Goal: Obtain resource: Download file/media

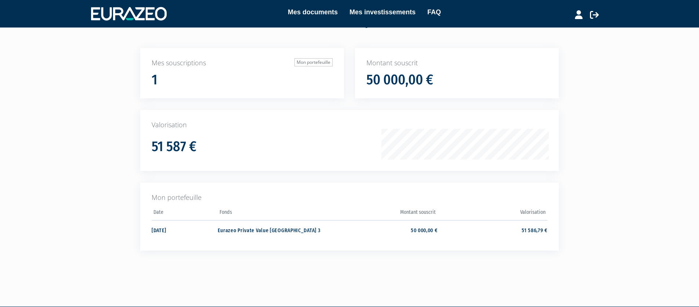
scroll to position [57, 0]
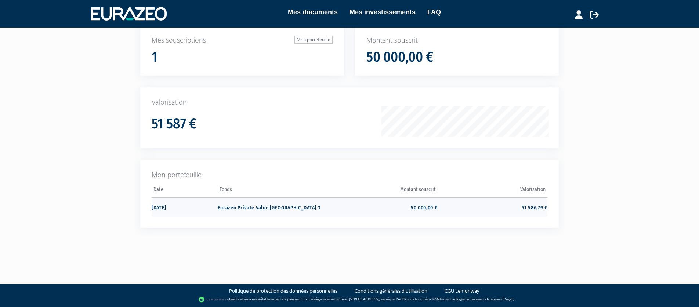
click at [255, 208] on td "Eurazeo Private Value Europe 3" at bounding box center [273, 206] width 110 height 19
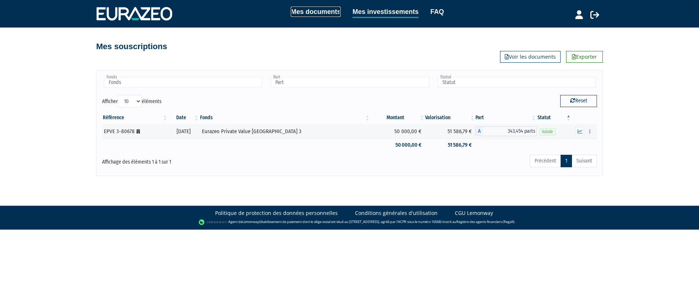
click at [329, 12] on link "Mes documents" at bounding box center [316, 12] width 50 height 10
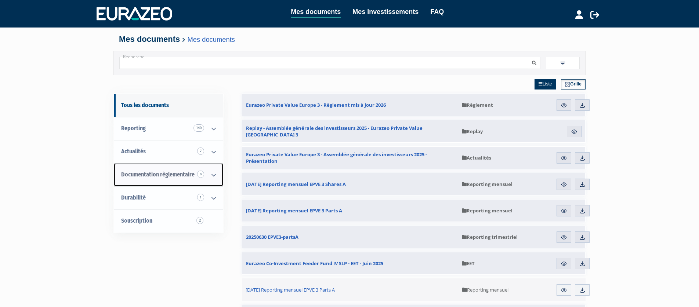
click at [139, 172] on span "Documentation règlementaire 8" at bounding box center [157, 174] width 73 height 7
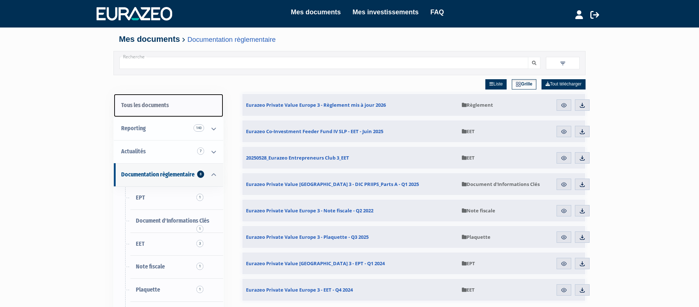
click at [155, 104] on link "Tous les documents" at bounding box center [168, 105] width 109 height 23
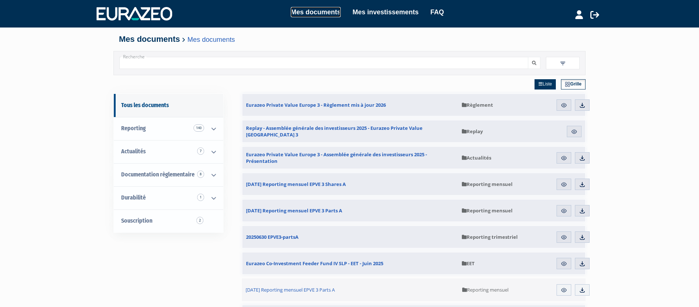
click at [331, 10] on link "Mes documents" at bounding box center [316, 12] width 50 height 10
click at [141, 174] on span "Documentation règlementaire 8" at bounding box center [157, 174] width 73 height 7
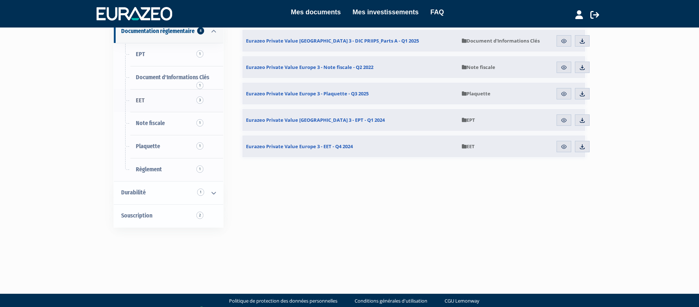
scroll to position [145, 0]
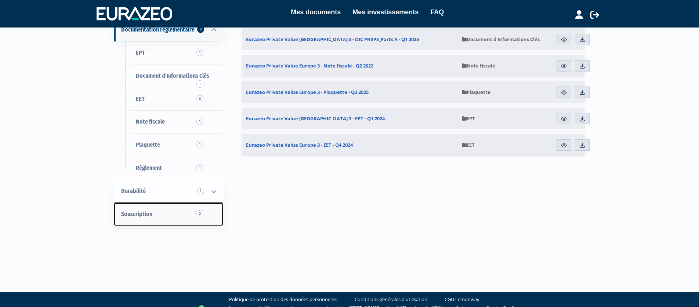
click at [152, 215] on span "Souscription 2" at bounding box center [136, 214] width 31 height 7
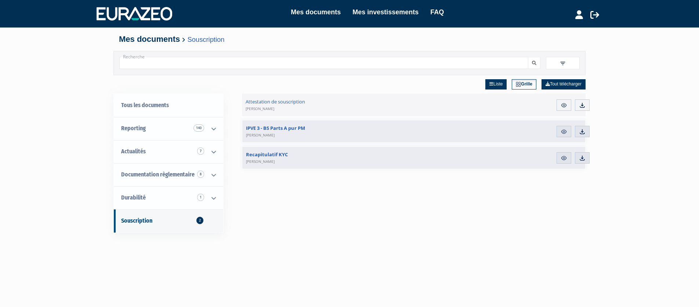
scroll to position [0, 0]
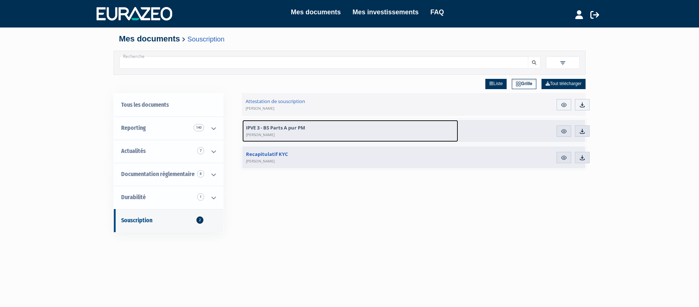
click at [289, 133] on span "IPVE 3 - BS Parts A pur PM Geneviève GUILLIER" at bounding box center [275, 130] width 59 height 13
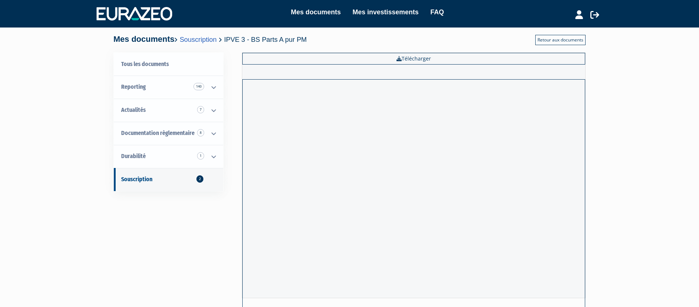
click at [565, 40] on link "Retour aux documents" at bounding box center [560, 40] width 50 height 10
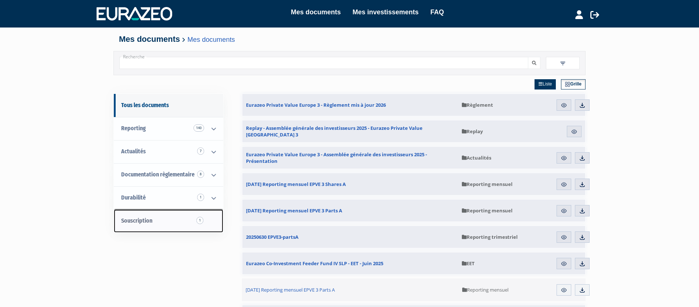
click at [144, 221] on span "Souscription 1" at bounding box center [136, 220] width 31 height 7
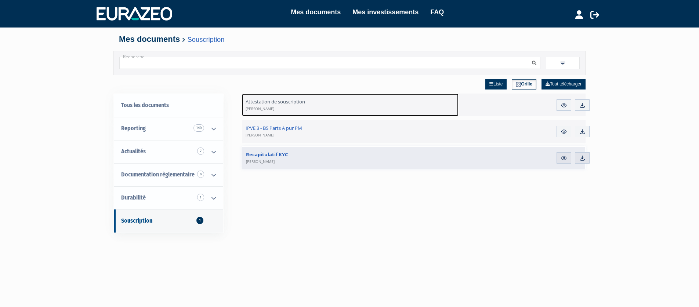
click at [274, 104] on span "Attestation de souscription [PERSON_NAME]" at bounding box center [274, 104] width 59 height 13
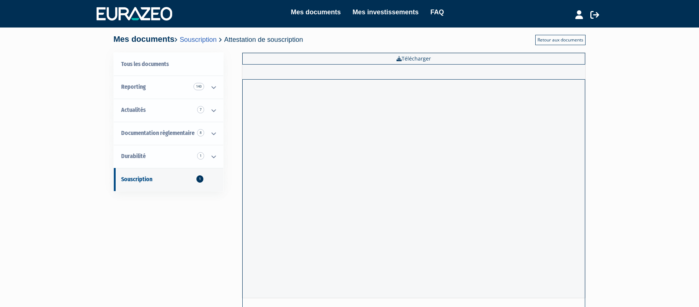
click at [563, 39] on link "Retour aux documents" at bounding box center [560, 40] width 50 height 10
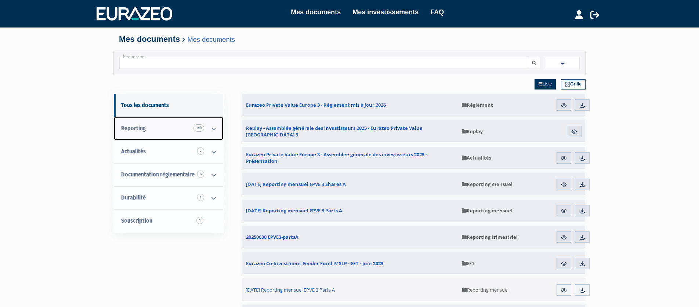
click at [137, 129] on span "Reporting 140" at bounding box center [133, 128] width 25 height 7
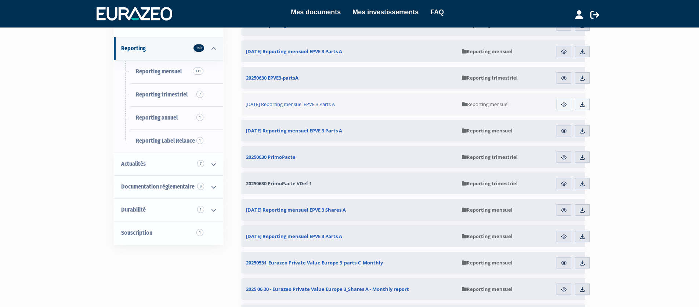
scroll to position [77, 0]
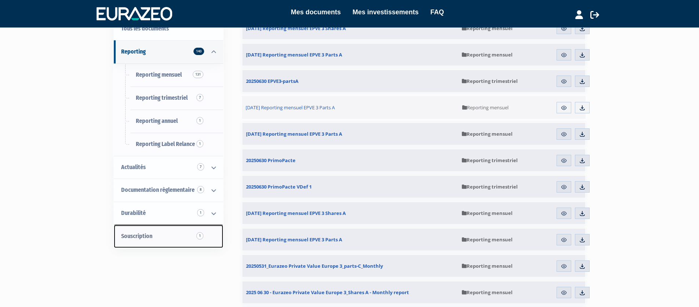
click at [147, 237] on span "Souscription 1" at bounding box center [136, 236] width 31 height 7
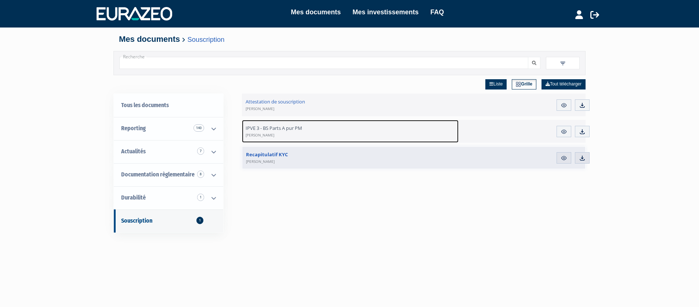
click at [279, 130] on span "IPVE 3 - BS Parts A pur PM [PERSON_NAME]" at bounding box center [273, 131] width 57 height 13
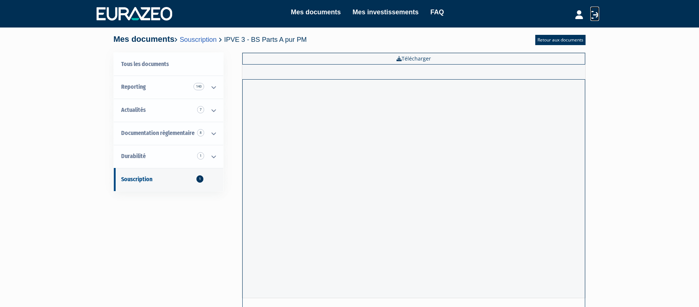
click at [591, 15] on icon at bounding box center [594, 14] width 9 height 9
